Goal: Task Accomplishment & Management: Use online tool/utility

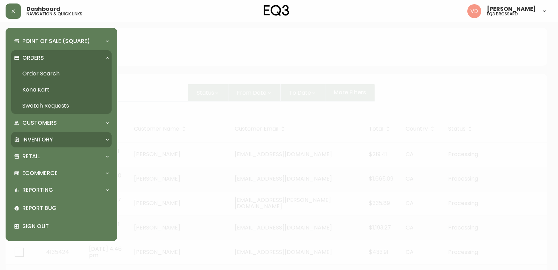
click at [59, 139] on div "Inventory" at bounding box center [58, 140] width 88 height 8
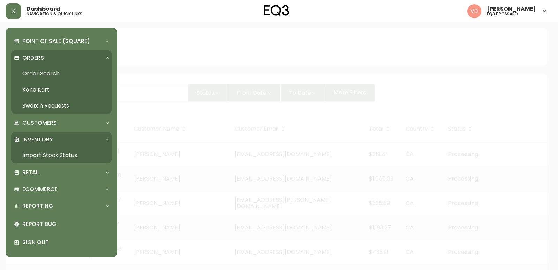
click at [55, 155] on link "Import Stock Status" at bounding box center [61, 155] width 100 height 16
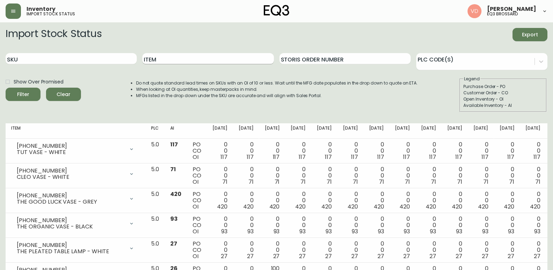
click at [156, 57] on input "Item" at bounding box center [207, 58] width 131 height 11
type input "custom"
click at [6, 88] on button "Filter" at bounding box center [23, 94] width 35 height 13
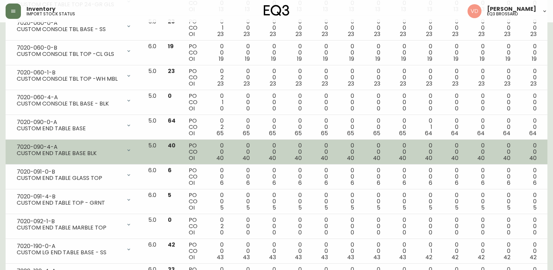
scroll to position [878, 0]
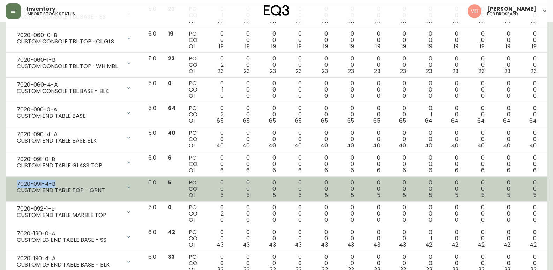
drag, startPoint x: 61, startPoint y: 180, endPoint x: 14, endPoint y: 180, distance: 46.8
click at [14, 180] on div "7020-091-4-B CUSTOM END TABLE TOP - GRNT" at bounding box center [74, 186] width 126 height 15
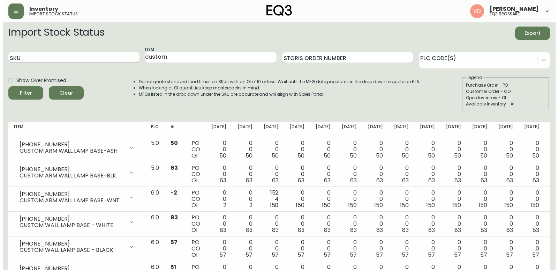
scroll to position [0, 0]
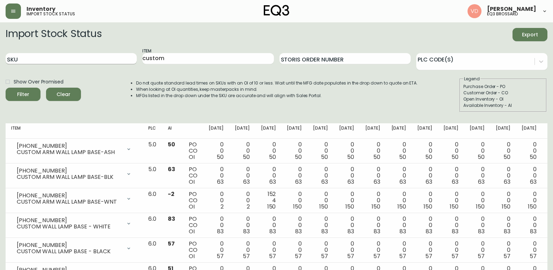
click at [101, 63] on input "SKU" at bounding box center [71, 58] width 131 height 11
paste input "7020-051-0-B"
type input "7020-051-0-B"
click at [6, 88] on button "Filter" at bounding box center [23, 94] width 35 height 13
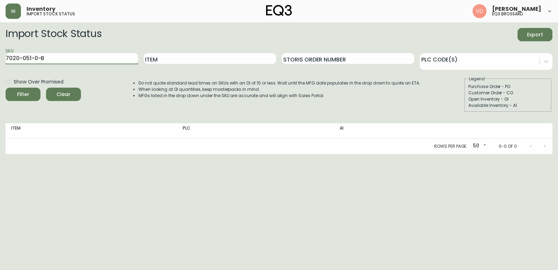
click at [6, 88] on button "Filter" at bounding box center [23, 94] width 35 height 13
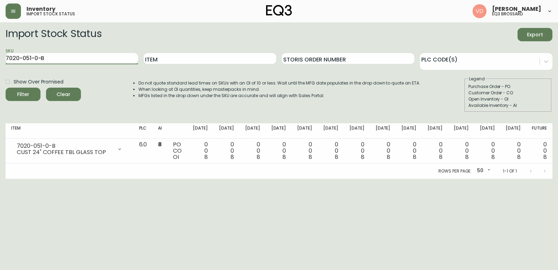
click at [38, 58] on input "7020-051-0-B" at bounding box center [72, 58] width 133 height 11
type input "7020-051-4-B"
click at [6, 88] on button "Filter" at bounding box center [23, 94] width 35 height 13
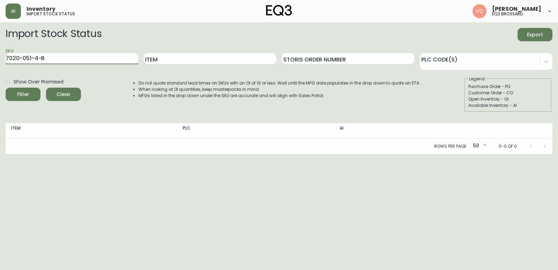
drag, startPoint x: 57, startPoint y: 60, endPoint x: 0, endPoint y: 77, distance: 59.8
click at [0, 77] on main "Import Stock Status Export SKU 7020-051-4-B Item Storis Order Number PLC Code(s…" at bounding box center [279, 88] width 558 height 132
click at [45, 154] on html "Inventory import stock status [PERSON_NAME] eq3 [PERSON_NAME] Import Stock Stat…" at bounding box center [279, 77] width 558 height 154
